Goal: Information Seeking & Learning: Learn about a topic

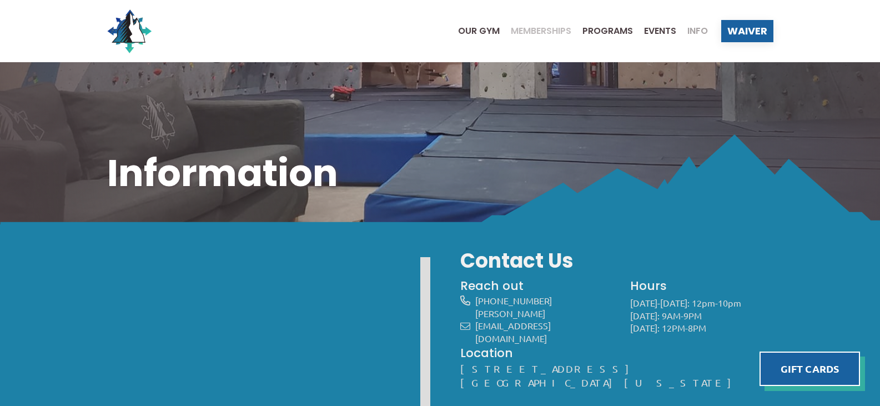
click at [559, 27] on span "Memberships" at bounding box center [541, 31] width 60 height 9
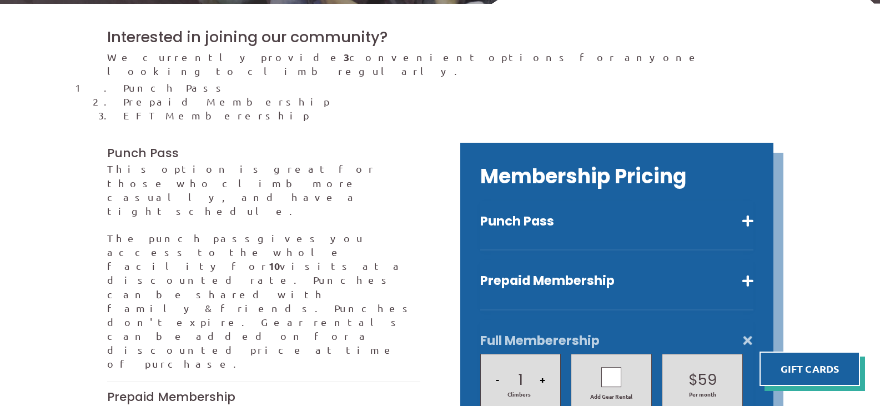
scroll to position [222, 0]
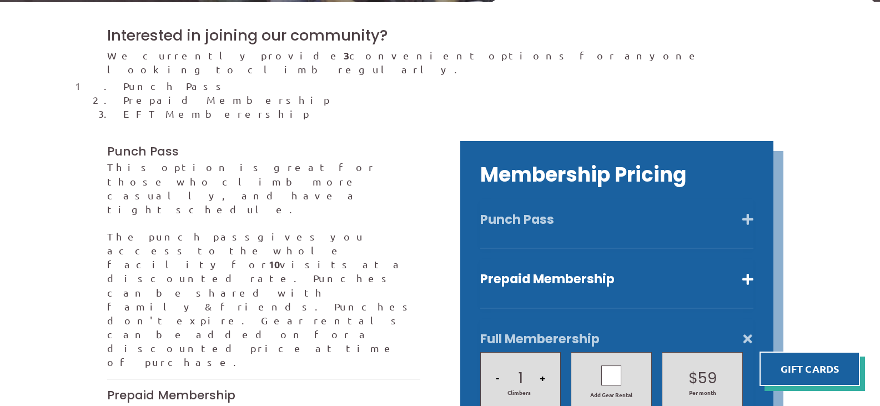
click at [556, 211] on button "Punch Pass" at bounding box center [616, 219] width 273 height 16
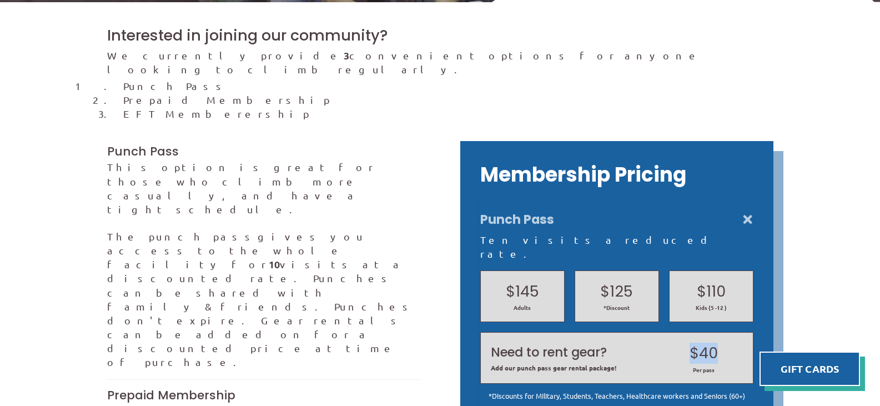
drag, startPoint x: 665, startPoint y: 326, endPoint x: 749, endPoint y: 320, distance: 84.0
click at [736, 342] on h2 "$40" at bounding box center [703, 352] width 77 height 21
click at [755, 317] on div "Membership Pricing Punch Pass Ten visits a reduced rate. $145 Adults $125 *Disc…" at bounding box center [616, 340] width 313 height 399
drag, startPoint x: 688, startPoint y: 310, endPoint x: 725, endPoint y: 321, distance: 39.3
click at [725, 337] on div "Need to rent gear? Add our punch pass gear rental package! $40 Per pass" at bounding box center [617, 357] width 262 height 41
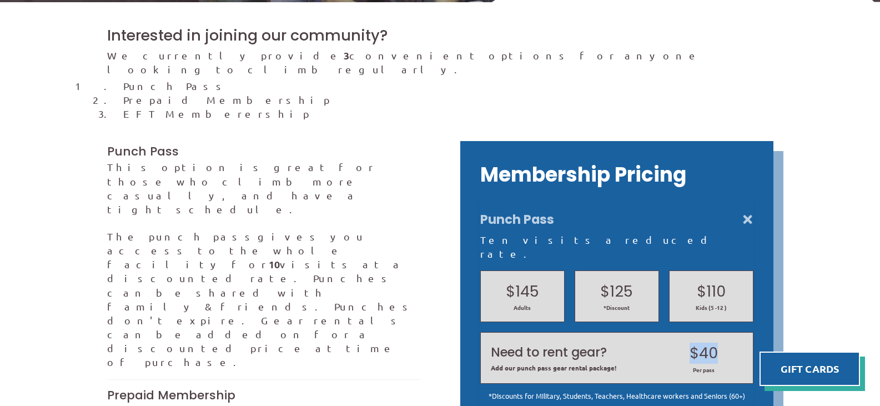
click at [766, 304] on div "Membership Pricing Punch Pass Ten visits a reduced rate. $145 Adults $125 *Disc…" at bounding box center [616, 340] width 313 height 399
drag, startPoint x: 658, startPoint y: 318, endPoint x: 637, endPoint y: 317, distance: 21.1
click at [637, 337] on div "Need to rent gear? Add our punch pass gear rental package! $40 Per pass" at bounding box center [617, 357] width 262 height 41
click at [637, 344] on h2 "Need to rent gear?" at bounding box center [573, 353] width 165 height 18
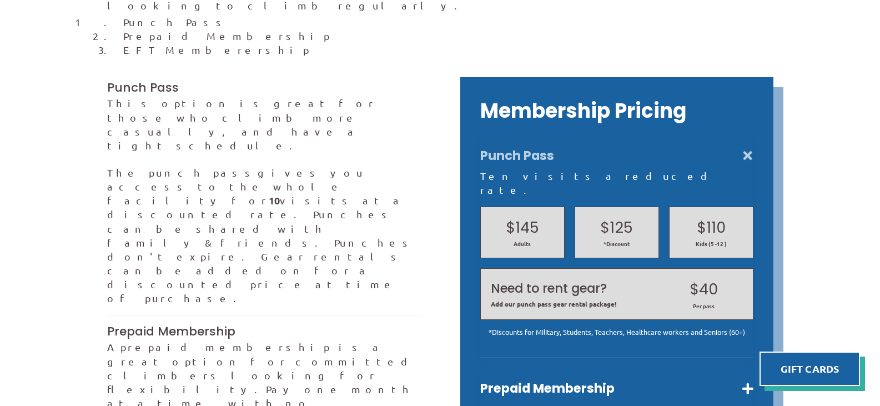
scroll to position [333, 0]
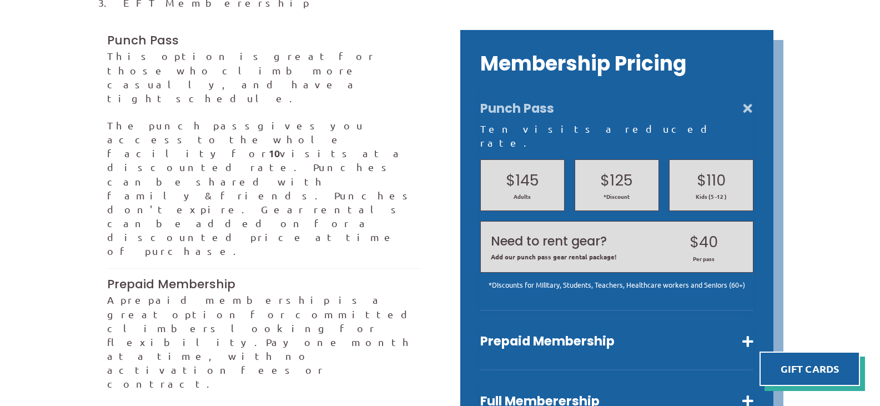
click at [496, 329] on div "Prepaid Membership Unlimited visits for one month. $80 Adults $64 Kids (5 -12 )…" at bounding box center [616, 346] width 273 height 50
click at [507, 333] on button "Prepaid Membership" at bounding box center [616, 341] width 273 height 16
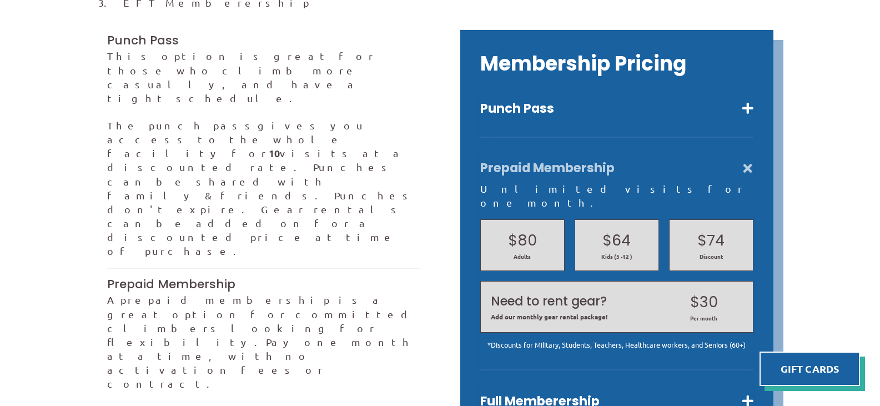
click at [517, 380] on div "Full Memberership 1 - Climbers + Add Gear Rental $ 59 $ 79 Per month *Discount …" at bounding box center [616, 394] width 273 height 29
click at [516, 393] on button "Full Memberership" at bounding box center [616, 401] width 273 height 16
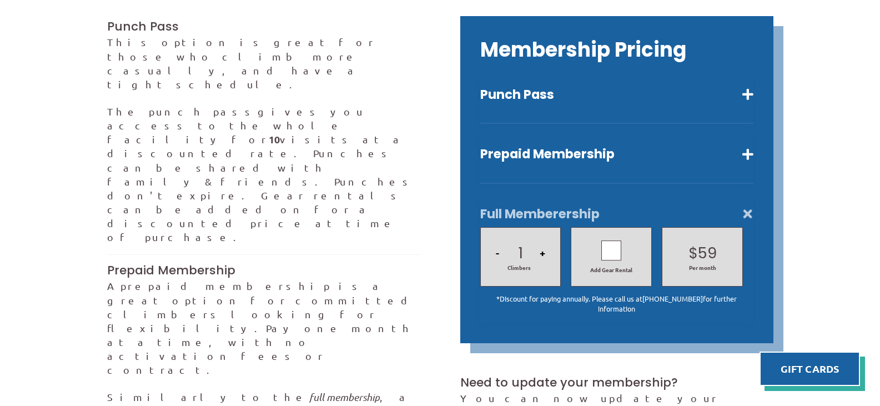
scroll to position [388, 0]
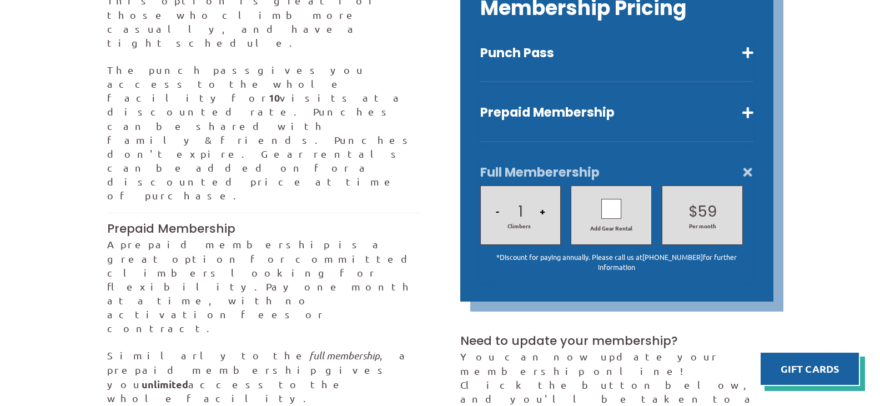
click at [669, 349] on p "You can now update your membership online! Click the button below, and you'll b…" at bounding box center [616, 391] width 313 height 84
